Goal: Find specific page/section: Find specific page/section

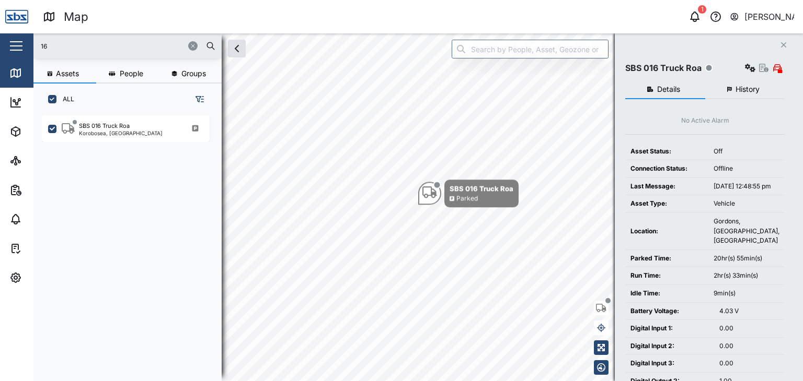
scroll to position [253, 163]
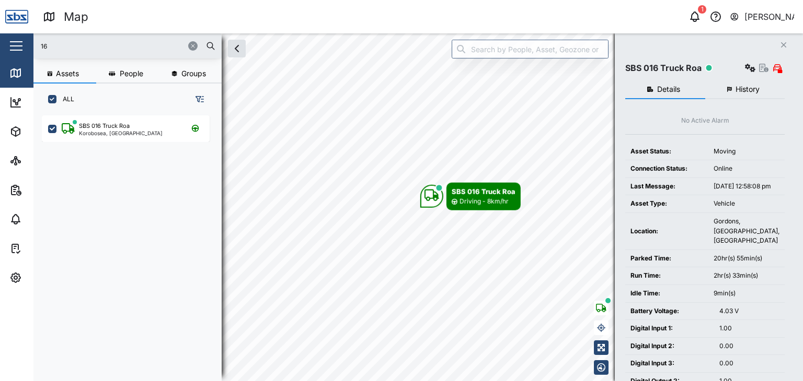
drag, startPoint x: 70, startPoint y: 52, endPoint x: 24, endPoint y: 44, distance: 46.6
click at [24, 44] on div "Map 1 [PERSON_NAME] Close Map Dashboard Assets ATS Camera Generator Personnel T…" at bounding box center [401, 190] width 803 height 381
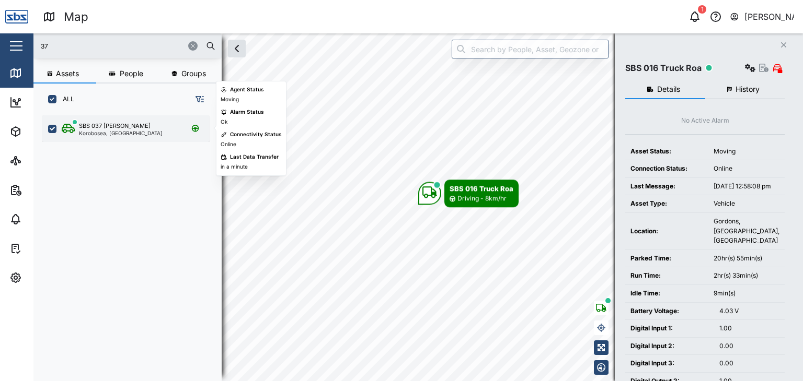
click at [109, 134] on div "Korobosea, [GEOGRAPHIC_DATA]" at bounding box center [121, 133] width 84 height 5
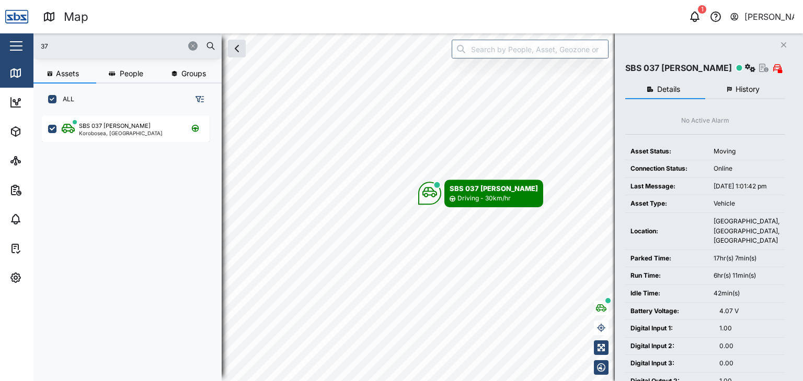
click at [21, 46] on div "Map 1 [PERSON_NAME] Close Map Dashboard Assets ATS Camera Generator Personnel T…" at bounding box center [401, 190] width 803 height 381
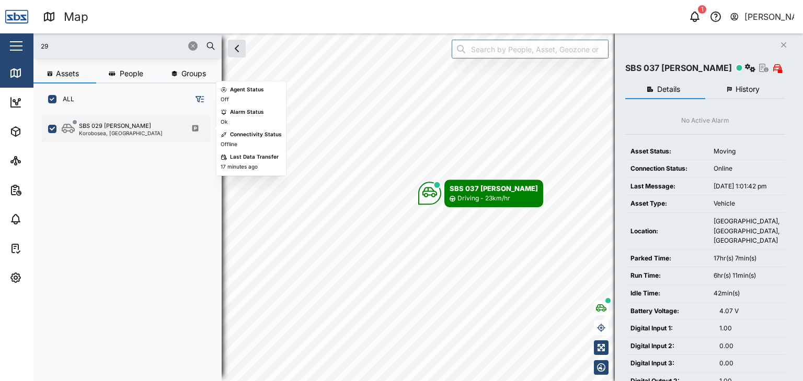
click at [114, 133] on div "Korobosea, [GEOGRAPHIC_DATA]" at bounding box center [121, 133] width 84 height 5
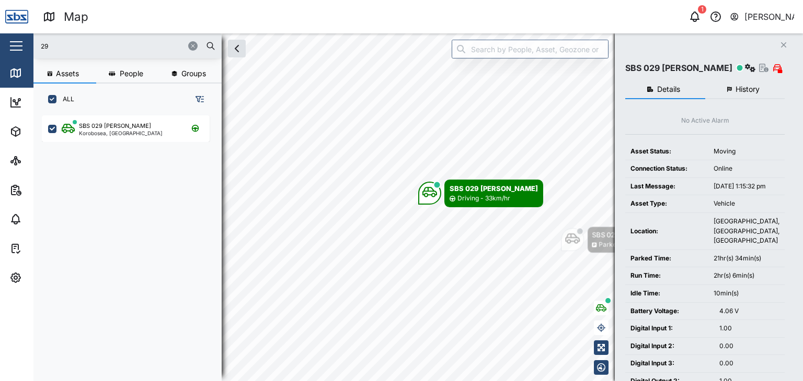
drag, startPoint x: 38, startPoint y: 44, endPoint x: 28, endPoint y: 40, distance: 10.6
click at [28, 40] on div "Map 1 [PERSON_NAME] Close Map Dashboard Assets ATS Camera Generator Personnel T…" at bounding box center [401, 190] width 803 height 381
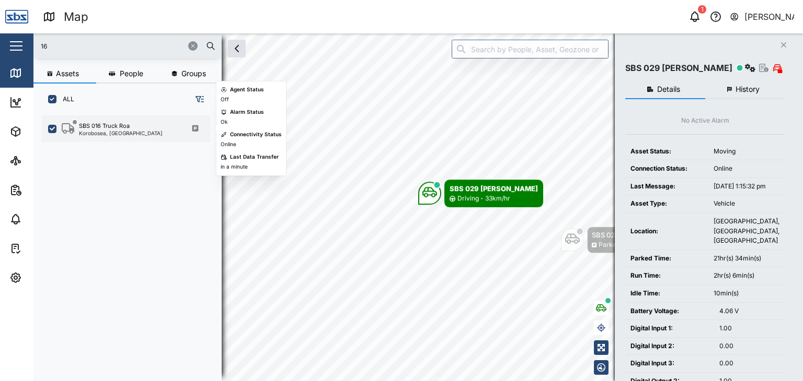
click at [132, 131] on div "Korobosea, [GEOGRAPHIC_DATA]" at bounding box center [121, 133] width 84 height 5
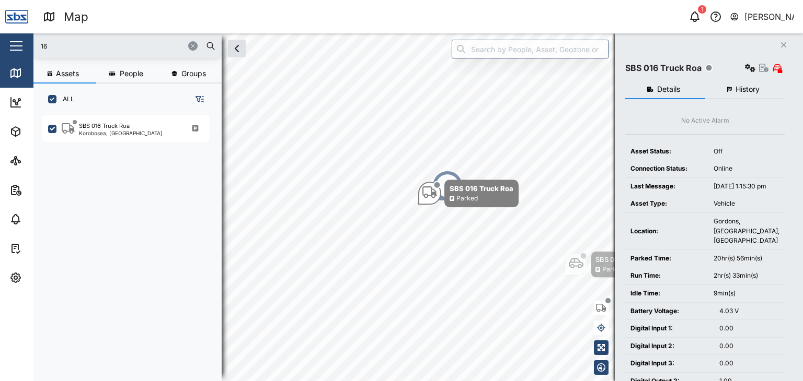
drag, startPoint x: 57, startPoint y: 45, endPoint x: 33, endPoint y: 46, distance: 24.6
click at [33, 46] on div "Map 1 [PERSON_NAME] Close Map Dashboard Assets ATS Camera Generator Personnel T…" at bounding box center [401, 190] width 803 height 381
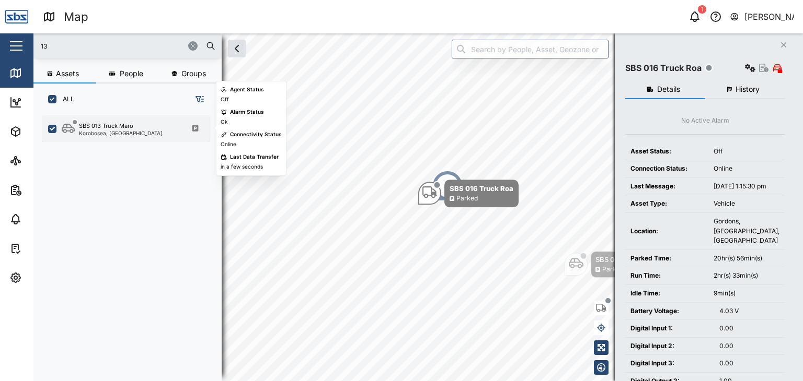
click at [145, 136] on div "SBS 013 Truck Maro Korobosea, [GEOGRAPHIC_DATA]" at bounding box center [126, 128] width 168 height 27
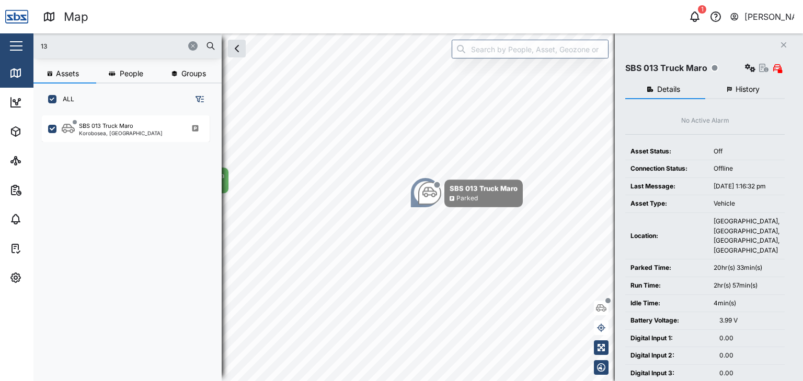
drag, startPoint x: 61, startPoint y: 44, endPoint x: 0, endPoint y: 46, distance: 60.6
click at [0, 46] on div "Map 1 [PERSON_NAME] Close Map Dashboard Assets ATS Camera Generator Personnel T…" at bounding box center [401, 190] width 803 height 381
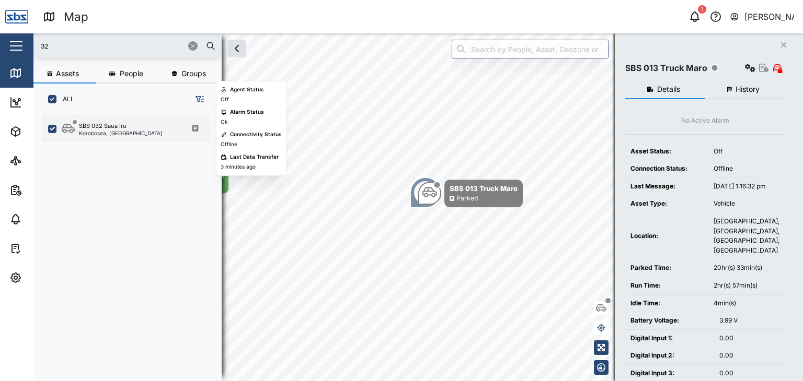
click at [134, 132] on div "Korobosea, [GEOGRAPHIC_DATA]" at bounding box center [121, 133] width 84 height 5
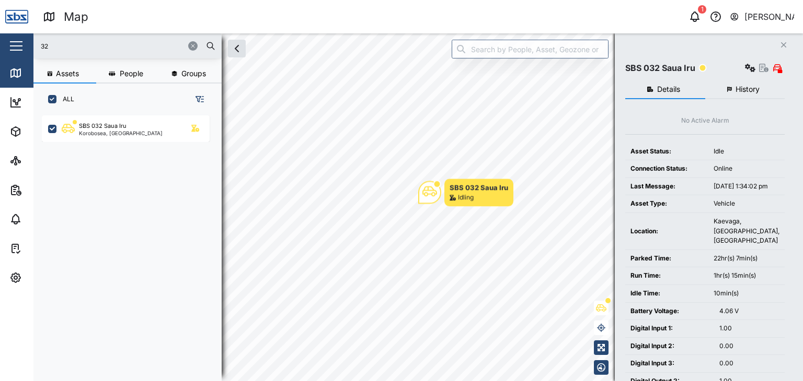
drag, startPoint x: 63, startPoint y: 40, endPoint x: 21, endPoint y: 40, distance: 42.3
click at [21, 40] on div "Map 1 [PERSON_NAME] Close Map Dashboard Assets ATS Camera Generator Personnel T…" at bounding box center [401, 190] width 803 height 381
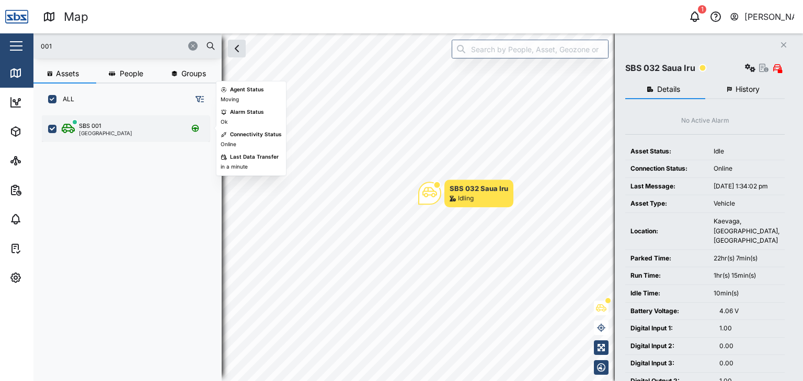
click at [88, 131] on div "[GEOGRAPHIC_DATA]" at bounding box center [105, 133] width 53 height 5
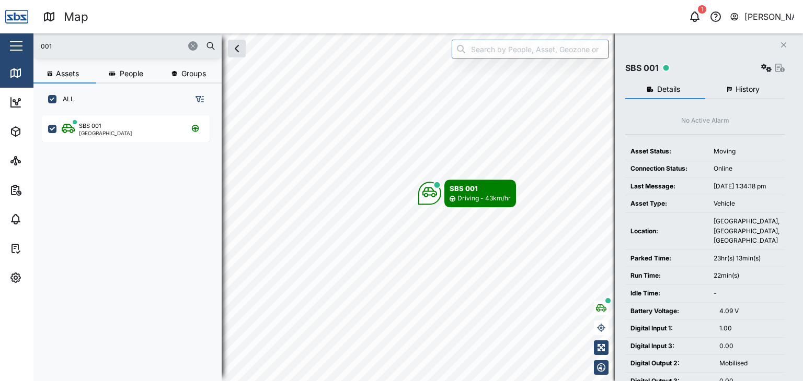
click at [63, 44] on input "001" at bounding box center [128, 46] width 176 height 16
drag, startPoint x: 62, startPoint y: 42, endPoint x: 24, endPoint y: 38, distance: 37.8
click at [24, 38] on div "Map 1 [PERSON_NAME] Close Map Dashboard Assets ATS Camera Generator Personnel T…" at bounding box center [401, 190] width 803 height 381
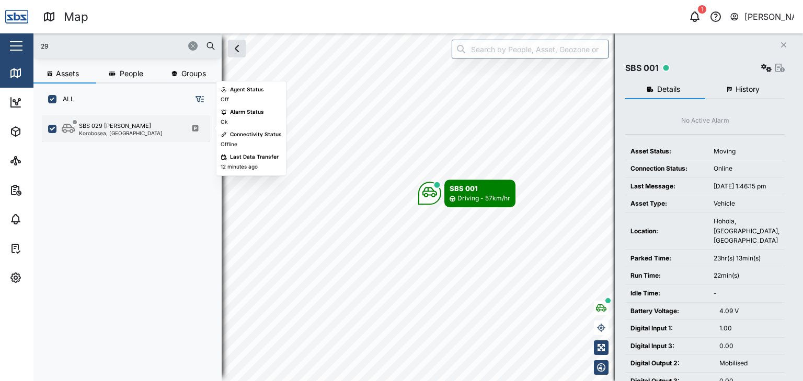
click at [114, 122] on div "SBS 029 [PERSON_NAME]" at bounding box center [115, 126] width 72 height 9
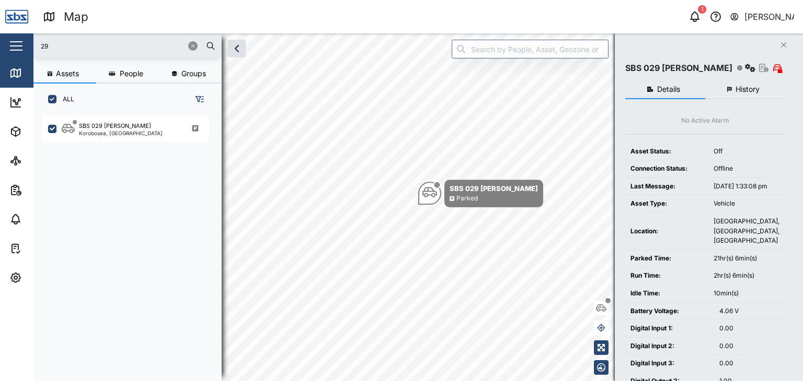
drag, startPoint x: 61, startPoint y: 46, endPoint x: 23, endPoint y: 42, distance: 38.3
click at [23, 42] on div "Map 1 [PERSON_NAME] Close Map Dashboard Assets ATS Camera Generator Personnel T…" at bounding box center [401, 190] width 803 height 381
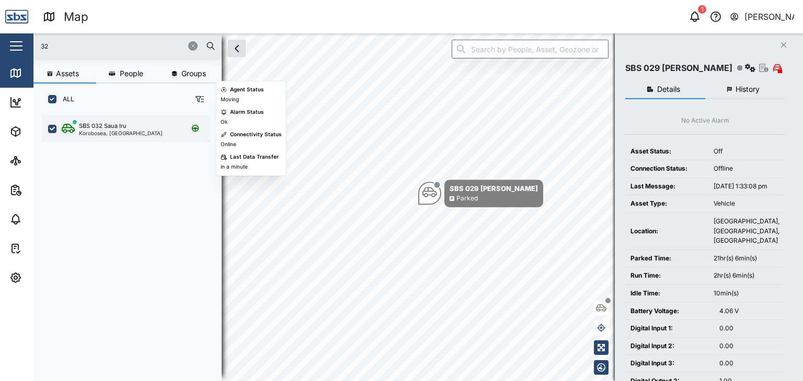
click at [119, 134] on div "Korobosea, [GEOGRAPHIC_DATA]" at bounding box center [121, 133] width 84 height 5
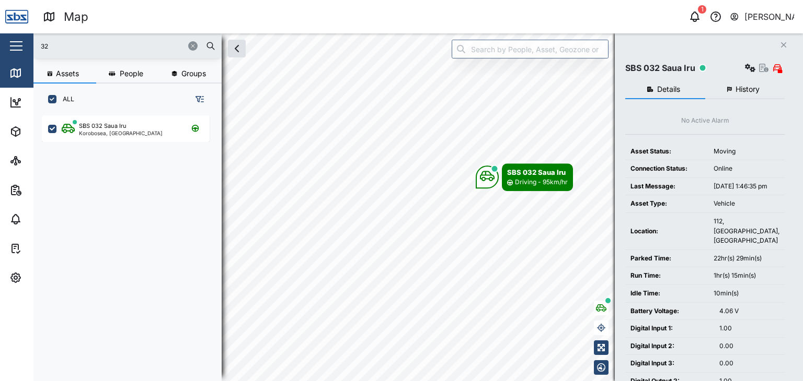
drag, startPoint x: 51, startPoint y: 43, endPoint x: 40, endPoint y: 45, distance: 10.7
click at [29, 43] on div "Map 1 [PERSON_NAME] Close Map Dashboard Assets ATS Camera Generator Personnel T…" at bounding box center [401, 190] width 803 height 381
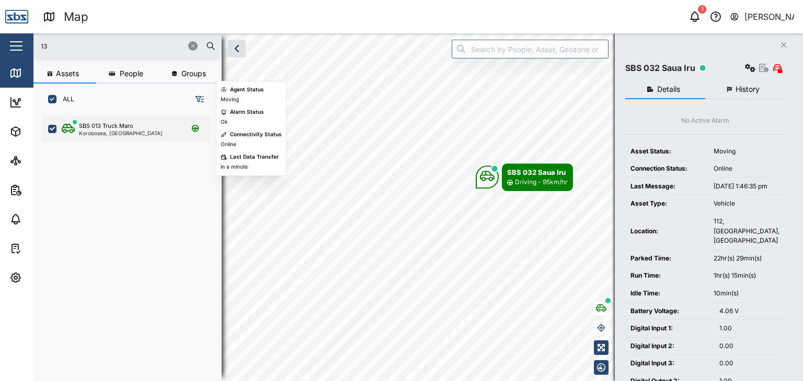
click at [91, 135] on div "Korobosea, [GEOGRAPHIC_DATA]" at bounding box center [121, 133] width 84 height 5
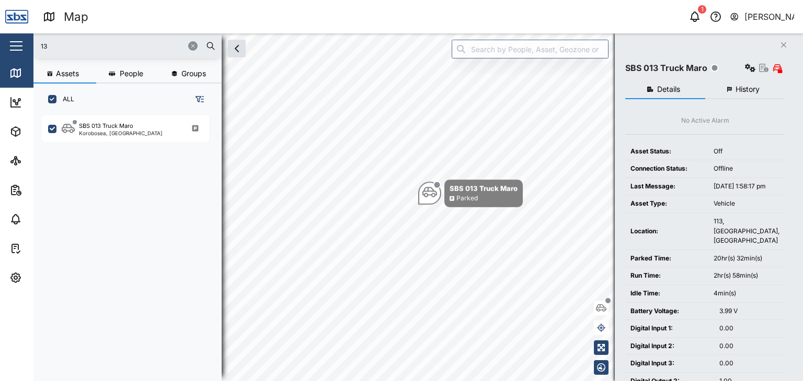
drag, startPoint x: 78, startPoint y: 45, endPoint x: 19, endPoint y: 39, distance: 58.9
click at [19, 39] on div "Map 1 [PERSON_NAME] Close Map Dashboard Assets ATS Camera Generator Personnel T…" at bounding box center [401, 190] width 803 height 381
type input "29"
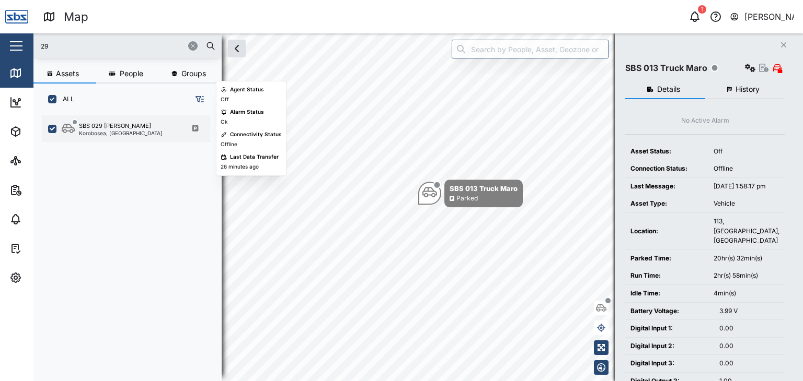
click at [84, 131] on div "Korobosea, [GEOGRAPHIC_DATA]" at bounding box center [121, 133] width 84 height 5
